Goal: Transaction & Acquisition: Purchase product/service

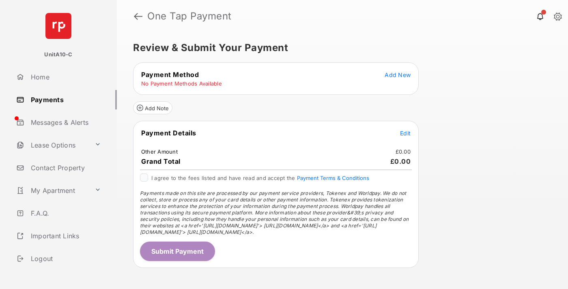
click at [398, 75] on span "Add New" at bounding box center [398, 74] width 26 height 7
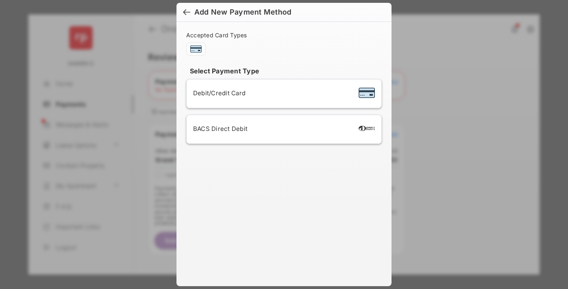
click at [217, 93] on span "Debit/Credit Card" at bounding box center [219, 93] width 52 height 8
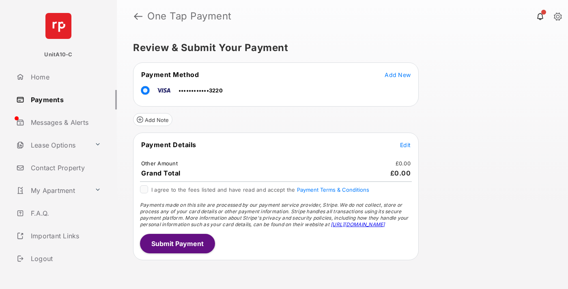
click at [406, 145] on span "Edit" at bounding box center [405, 145] width 11 height 7
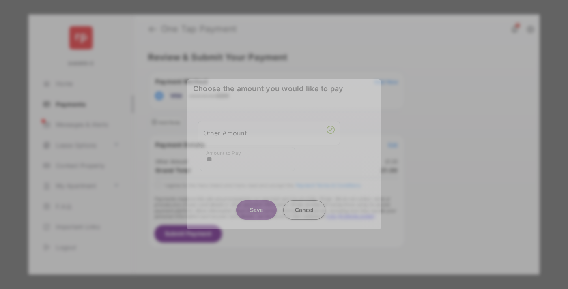
type input "**"
click at [257, 207] on button "Save" at bounding box center [256, 210] width 41 height 19
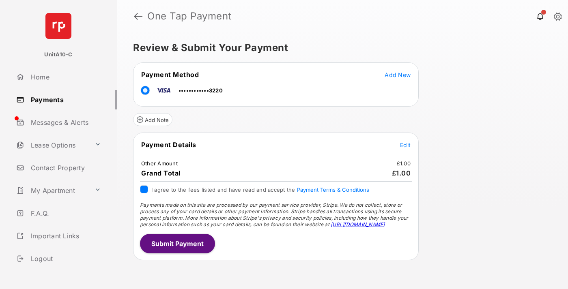
click at [177, 244] on button "Submit Payment" at bounding box center [177, 243] width 75 height 19
